Goal: Transaction & Acquisition: Purchase product/service

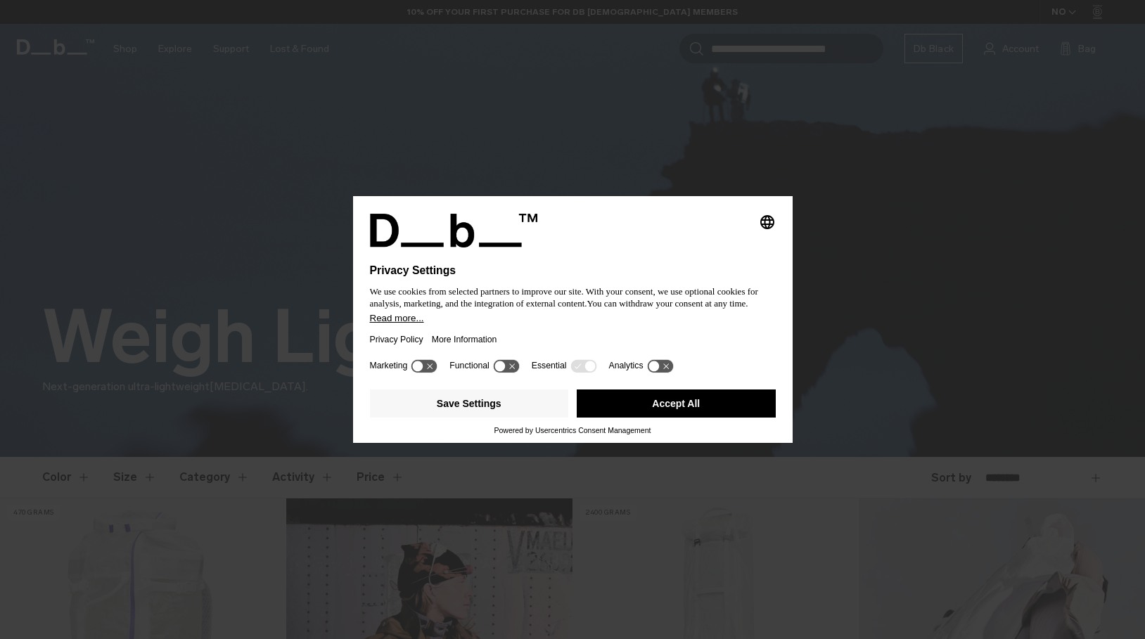
click at [924, 351] on div "Selecting an option will immediately change the language Privacy Settings We us…" at bounding box center [572, 319] width 1145 height 639
click at [766, 217] on icon "Select language" at bounding box center [767, 222] width 17 height 17
click at [722, 222] on button "English Group 3" at bounding box center [719, 224] width 113 height 34
click at [670, 416] on button "Accept All" at bounding box center [676, 404] width 199 height 28
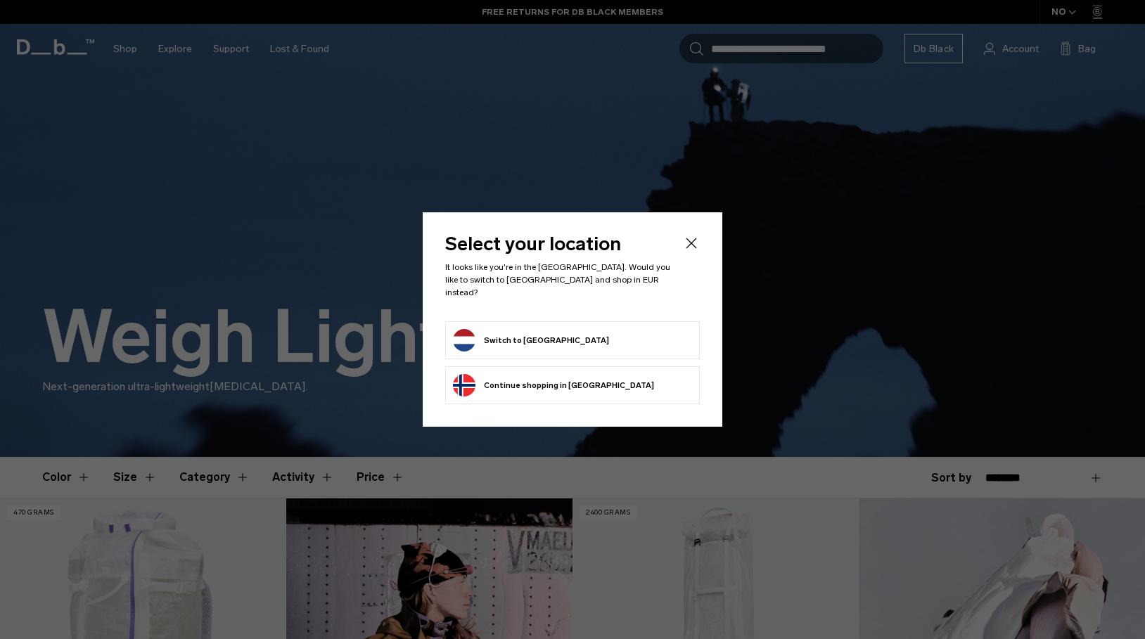
click at [541, 329] on button "Switch to Netherlands" at bounding box center [531, 340] width 156 height 23
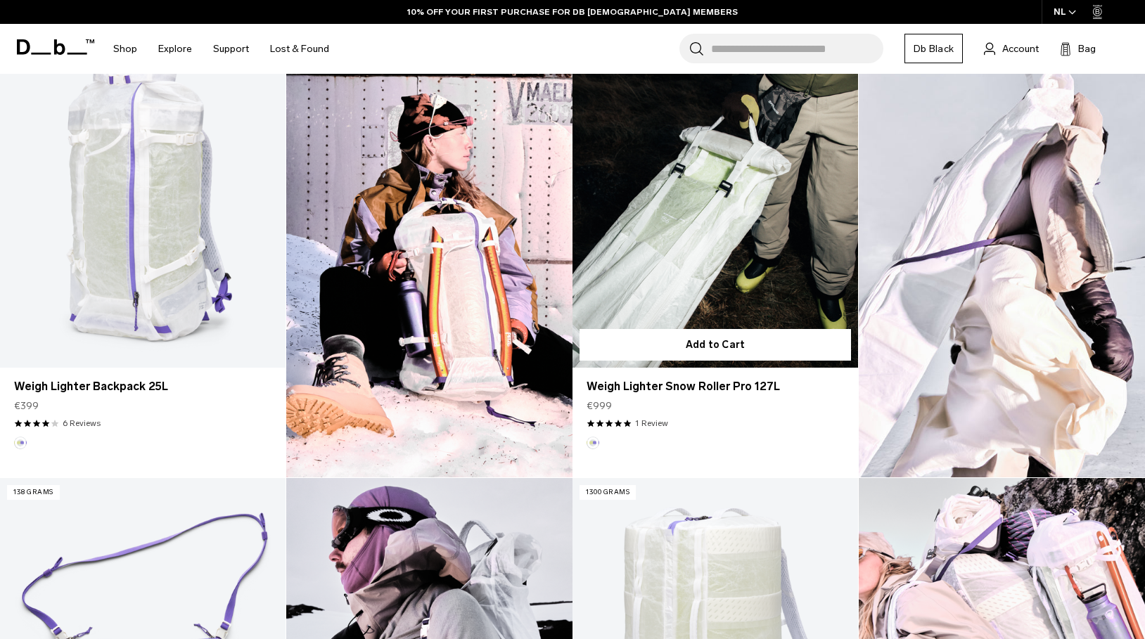
scroll to position [431, 0]
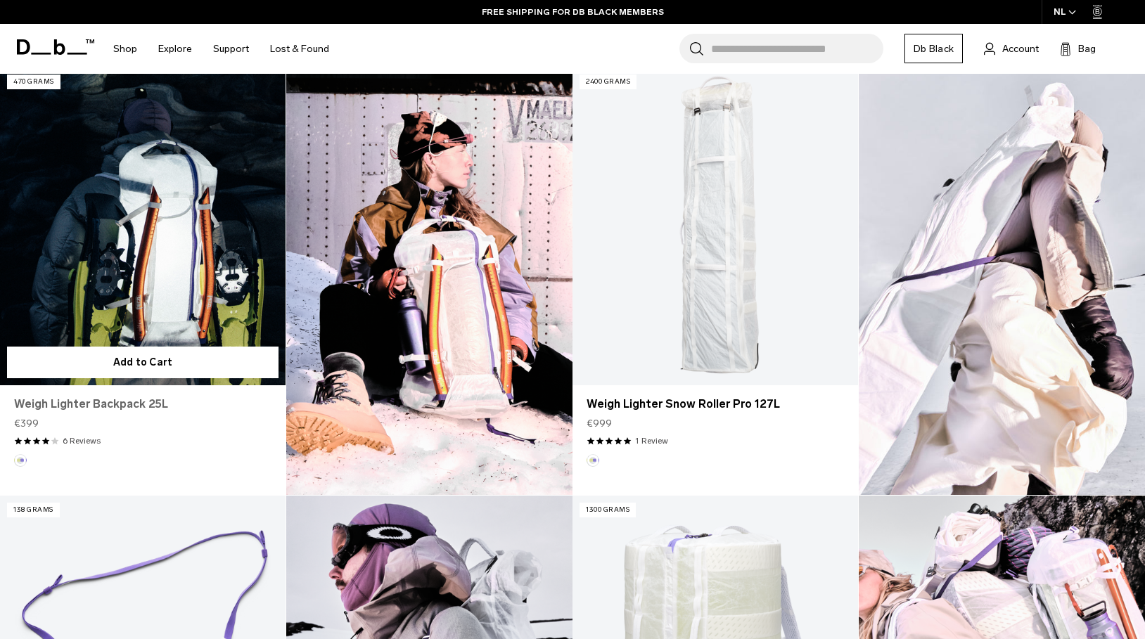
click at [101, 406] on link "Weigh Lighter Backpack 25L" at bounding box center [142, 404] width 257 height 17
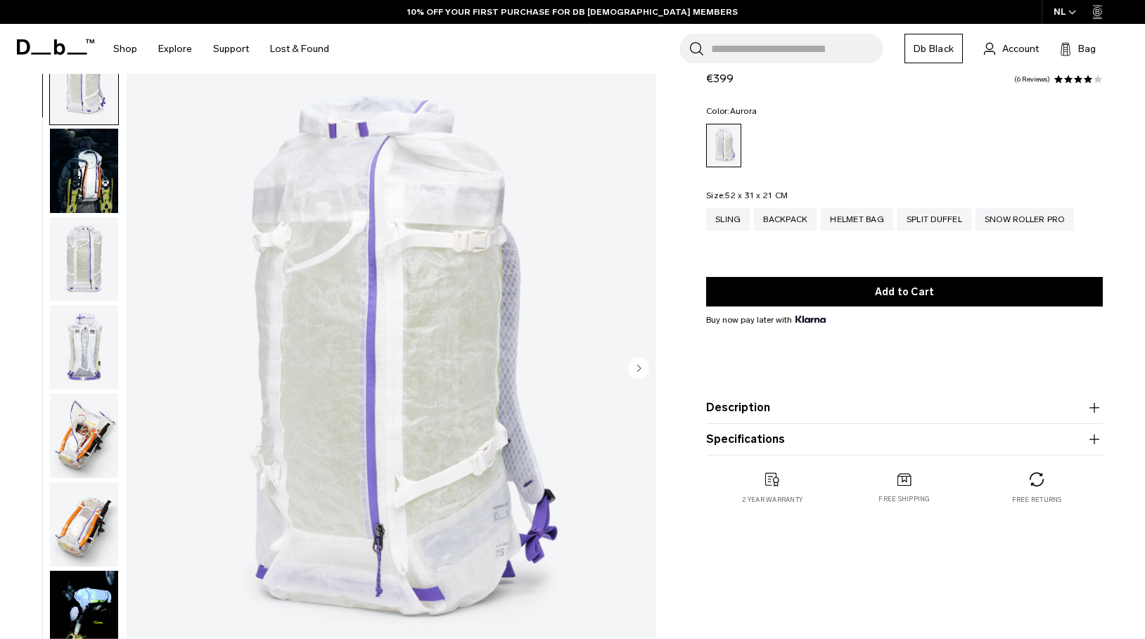
scroll to position [72, 0]
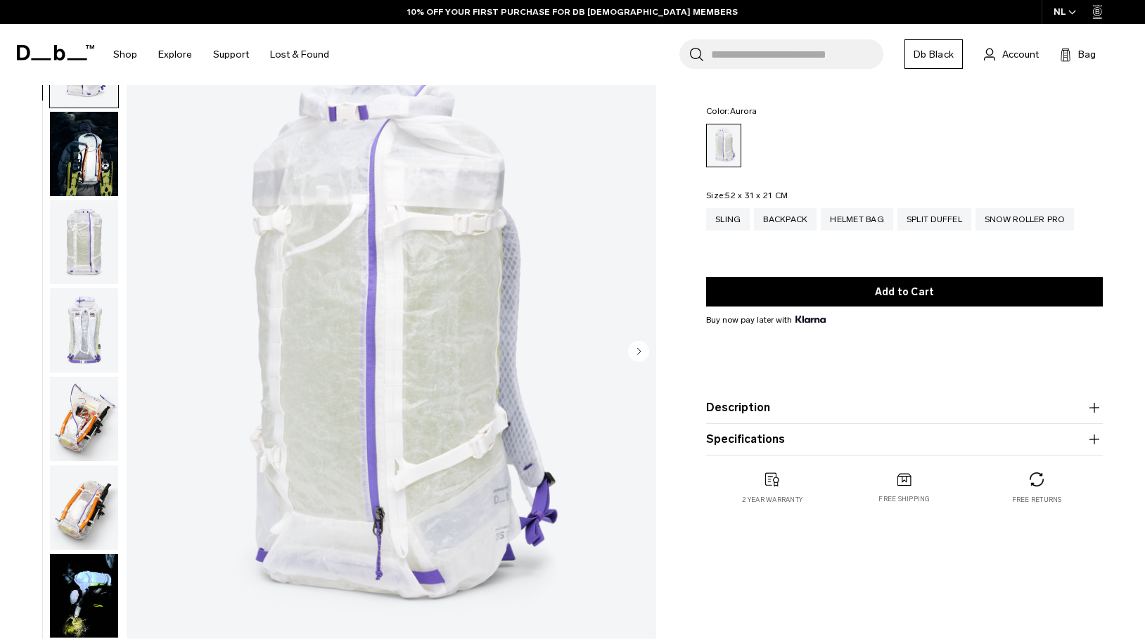
click at [90, 247] on img "button" at bounding box center [84, 242] width 68 height 84
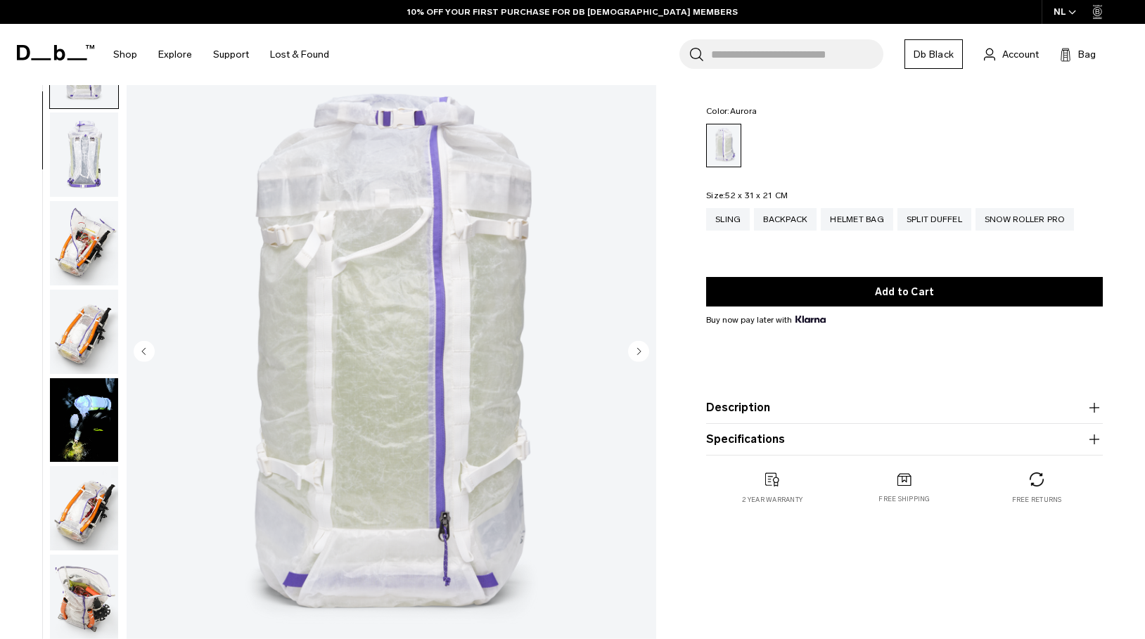
scroll to position [177, 0]
click at [85, 241] on img "button" at bounding box center [84, 242] width 68 height 84
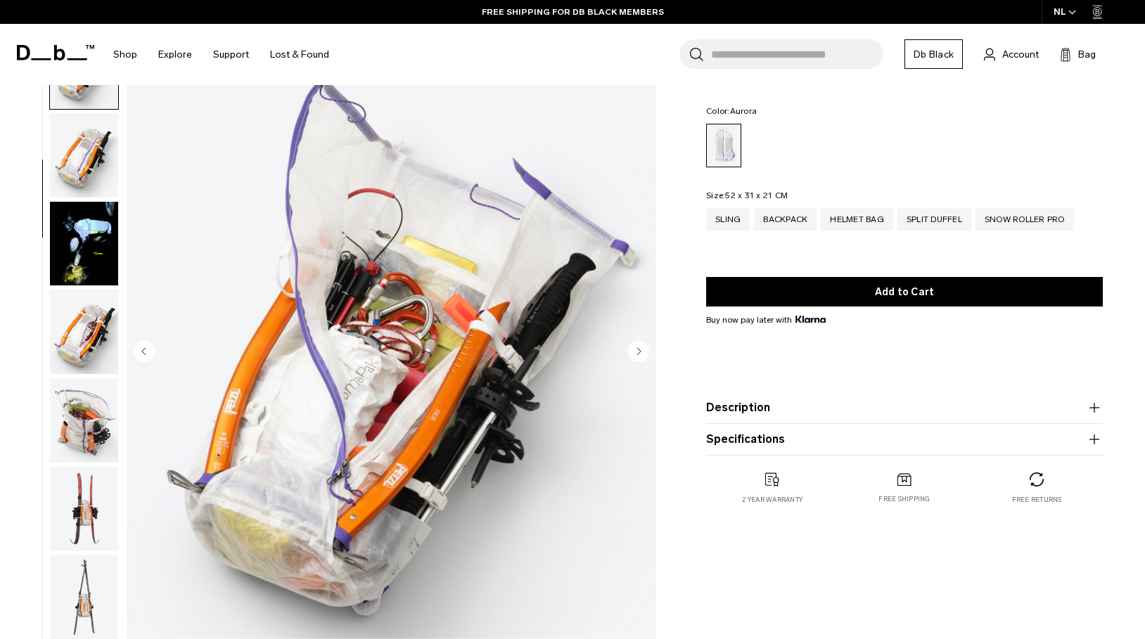
scroll to position [354, 0]
click at [89, 329] on img "button" at bounding box center [84, 330] width 68 height 84
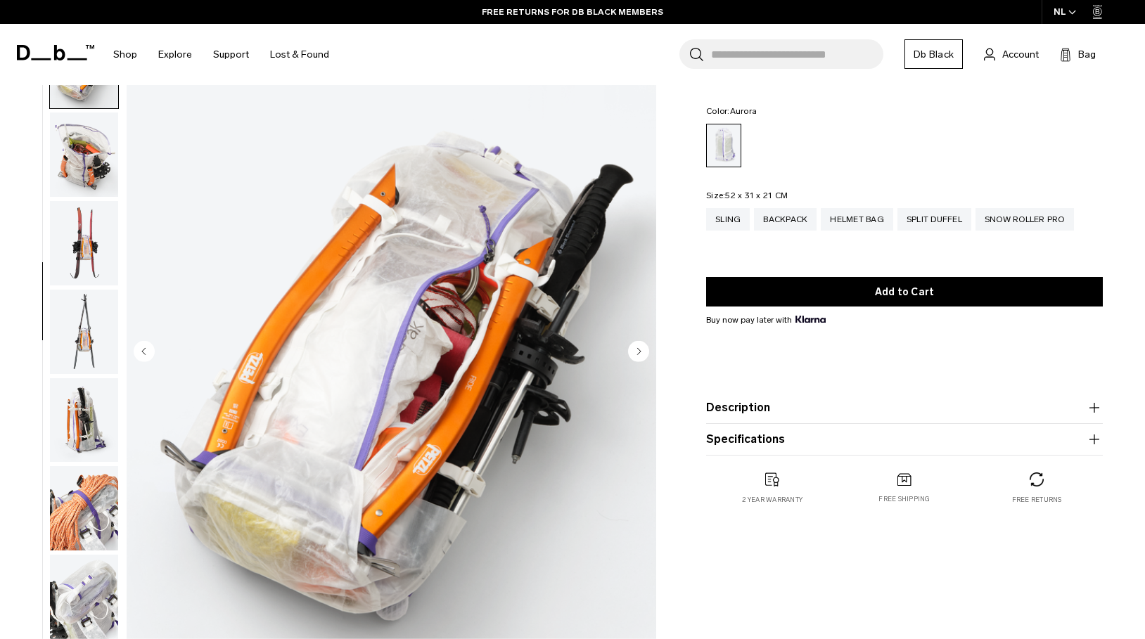
scroll to position [620, 0]
click at [87, 227] on img "button" at bounding box center [84, 242] width 68 height 84
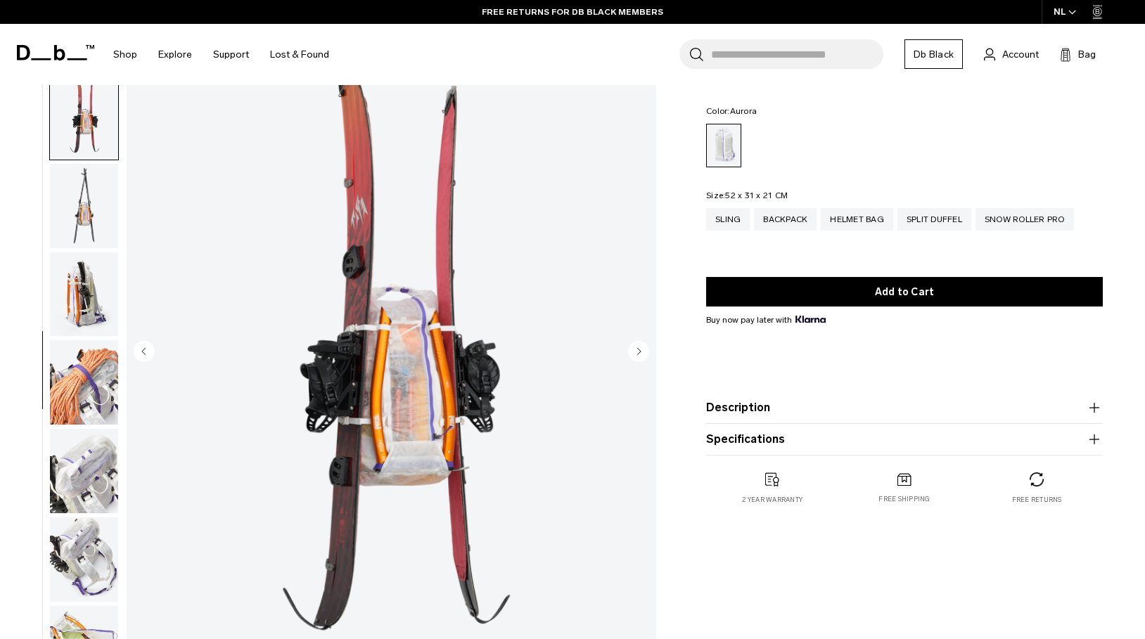
scroll to position [796, 0]
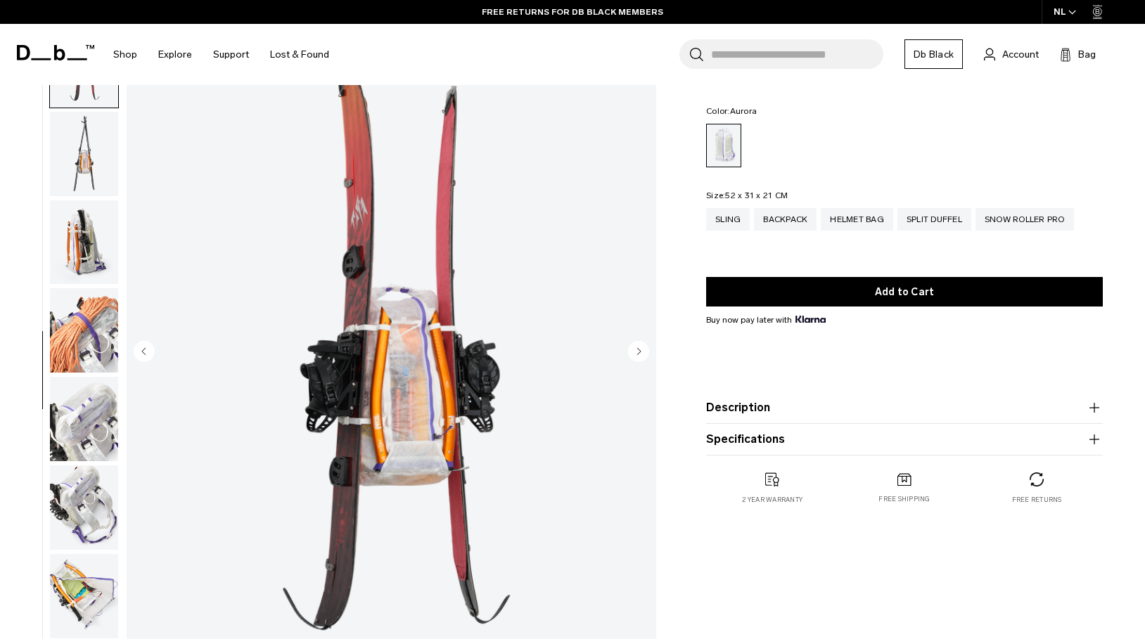
click at [95, 330] on img "button" at bounding box center [84, 330] width 68 height 84
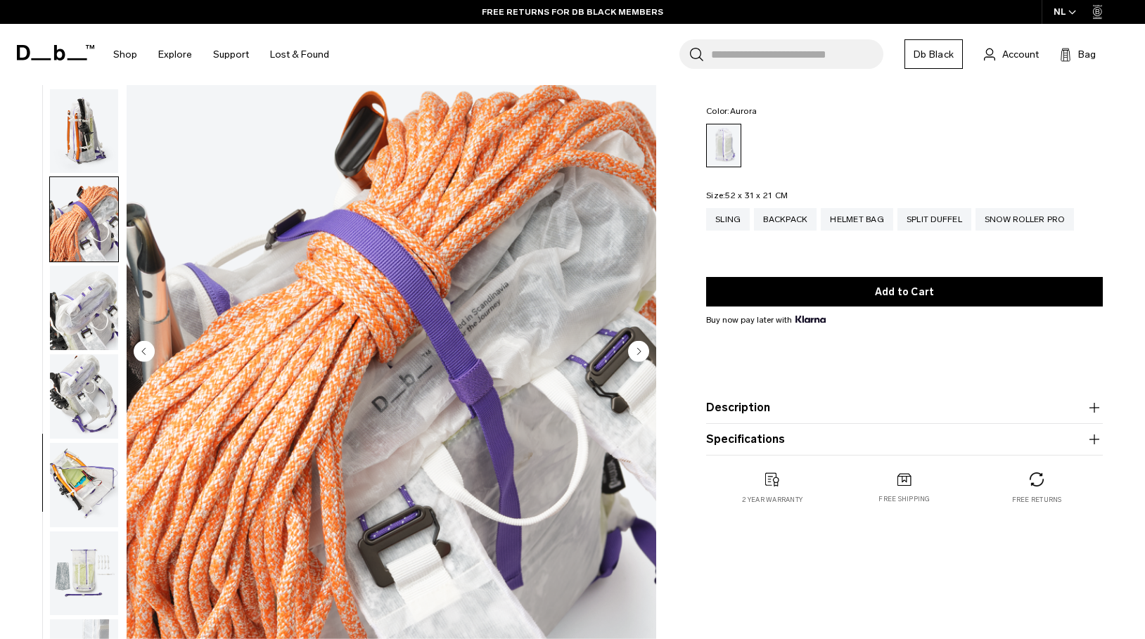
scroll to position [928, 0]
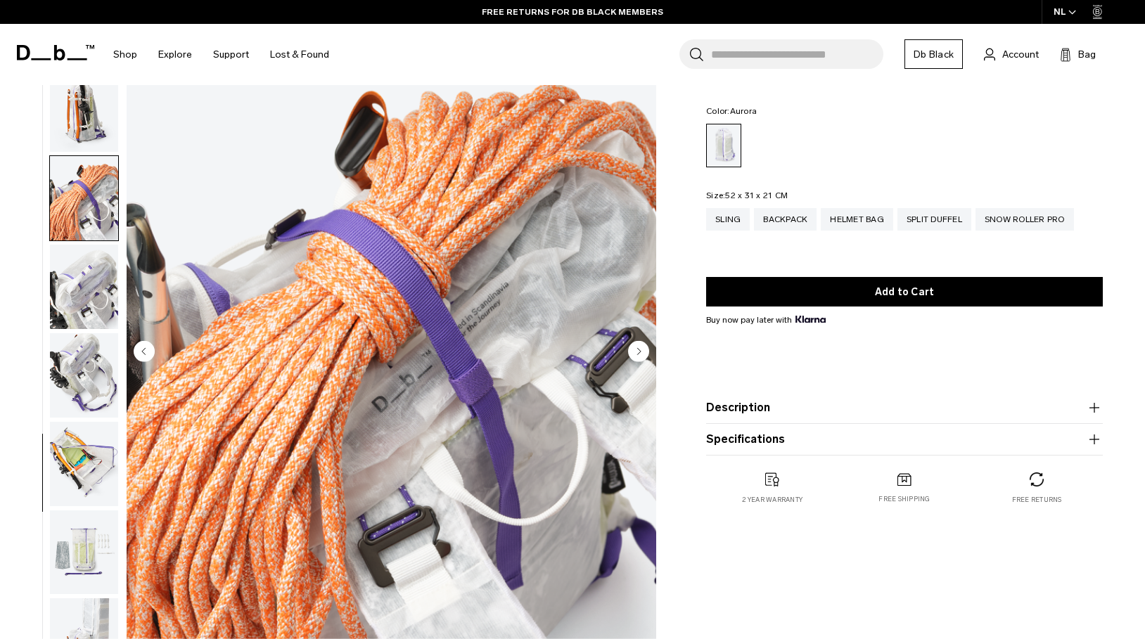
click at [89, 292] on img "button" at bounding box center [84, 287] width 68 height 84
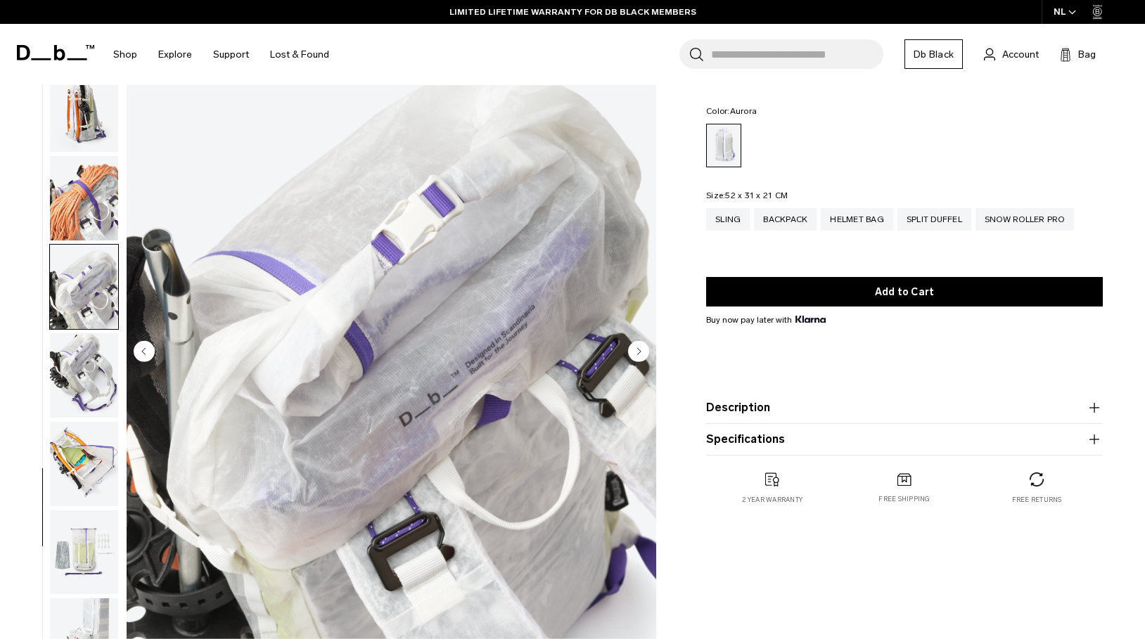
click at [98, 362] on img "button" at bounding box center [84, 375] width 68 height 84
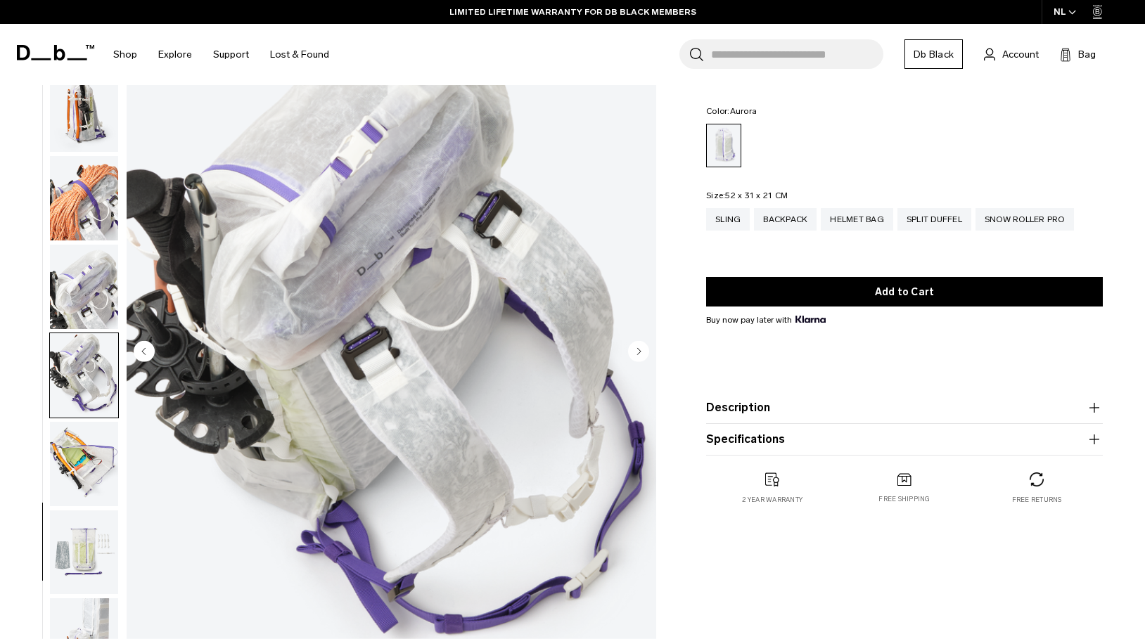
click at [82, 468] on img "button" at bounding box center [84, 464] width 68 height 84
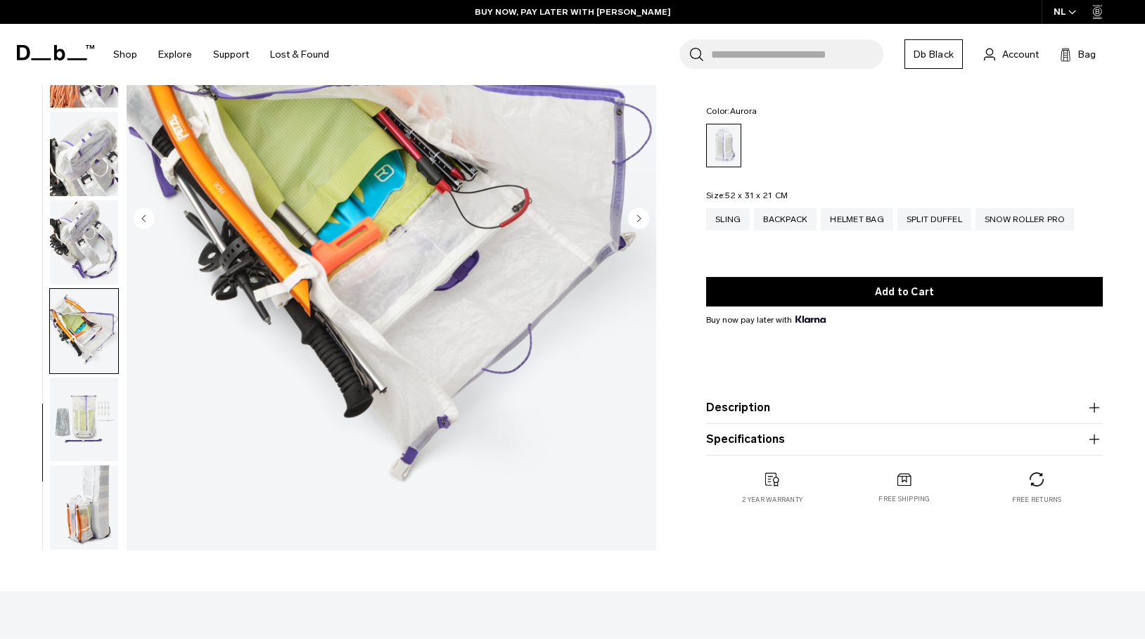
scroll to position [214, 0]
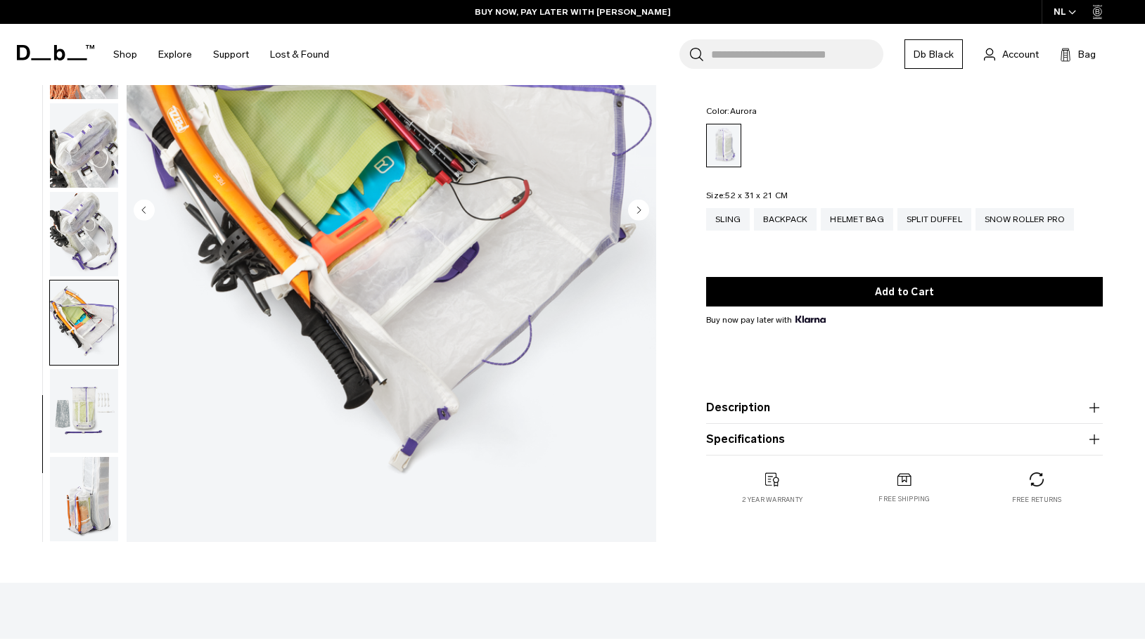
click at [100, 492] on img "button" at bounding box center [84, 499] width 68 height 84
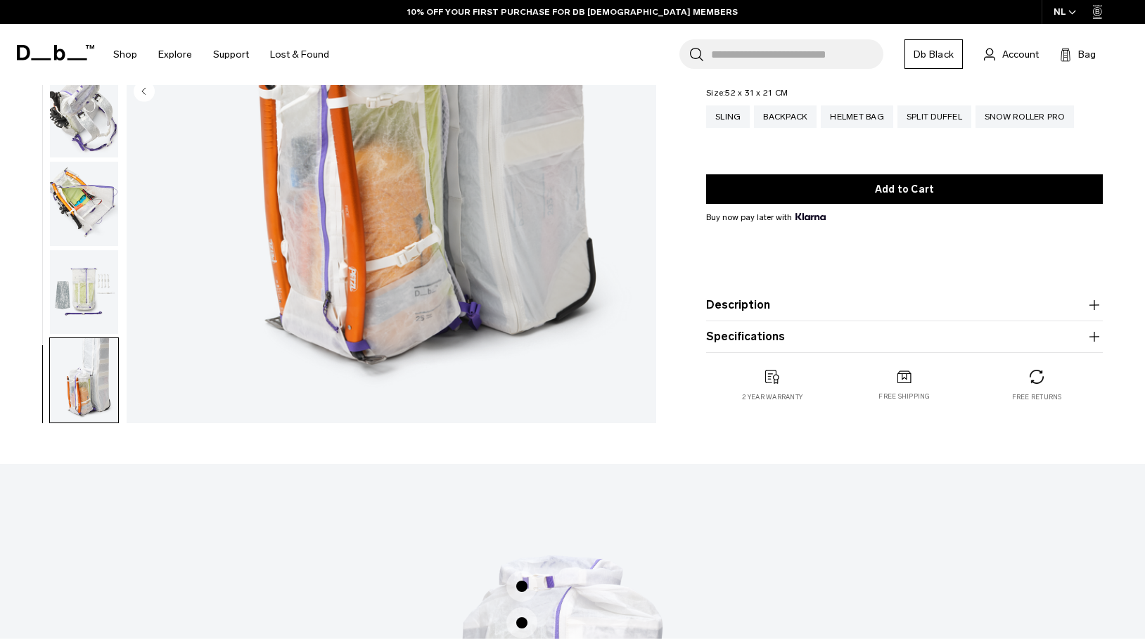
scroll to position [0, 0]
